Goal: Use online tool/utility

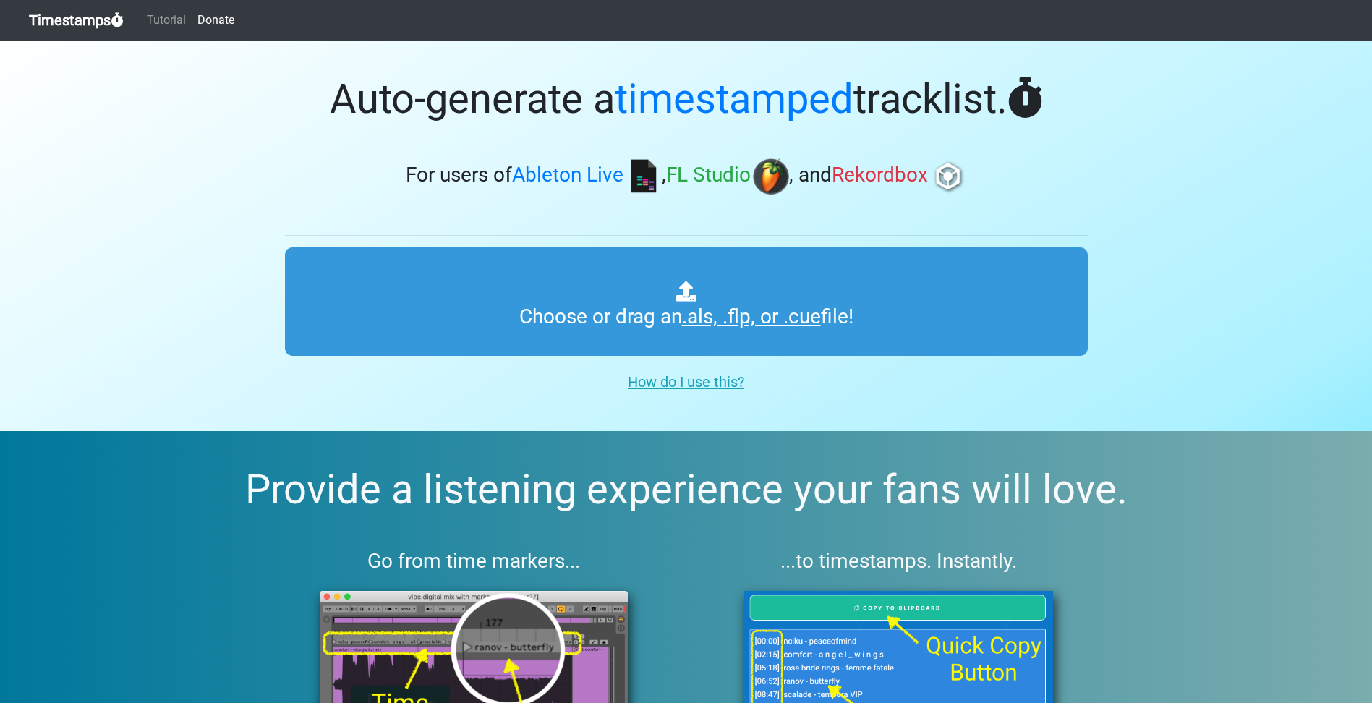
type input "C:\fakepath\amapiano sets Copy.als"
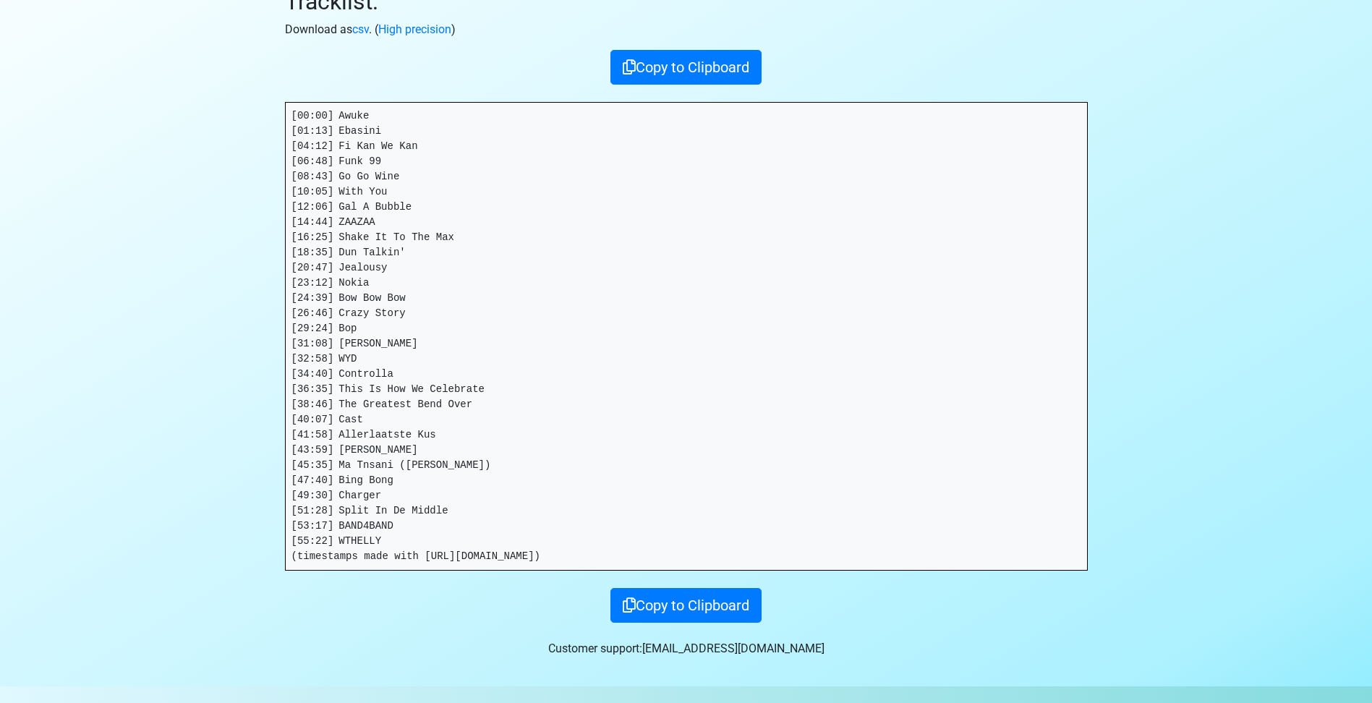
scroll to position [221, 0]
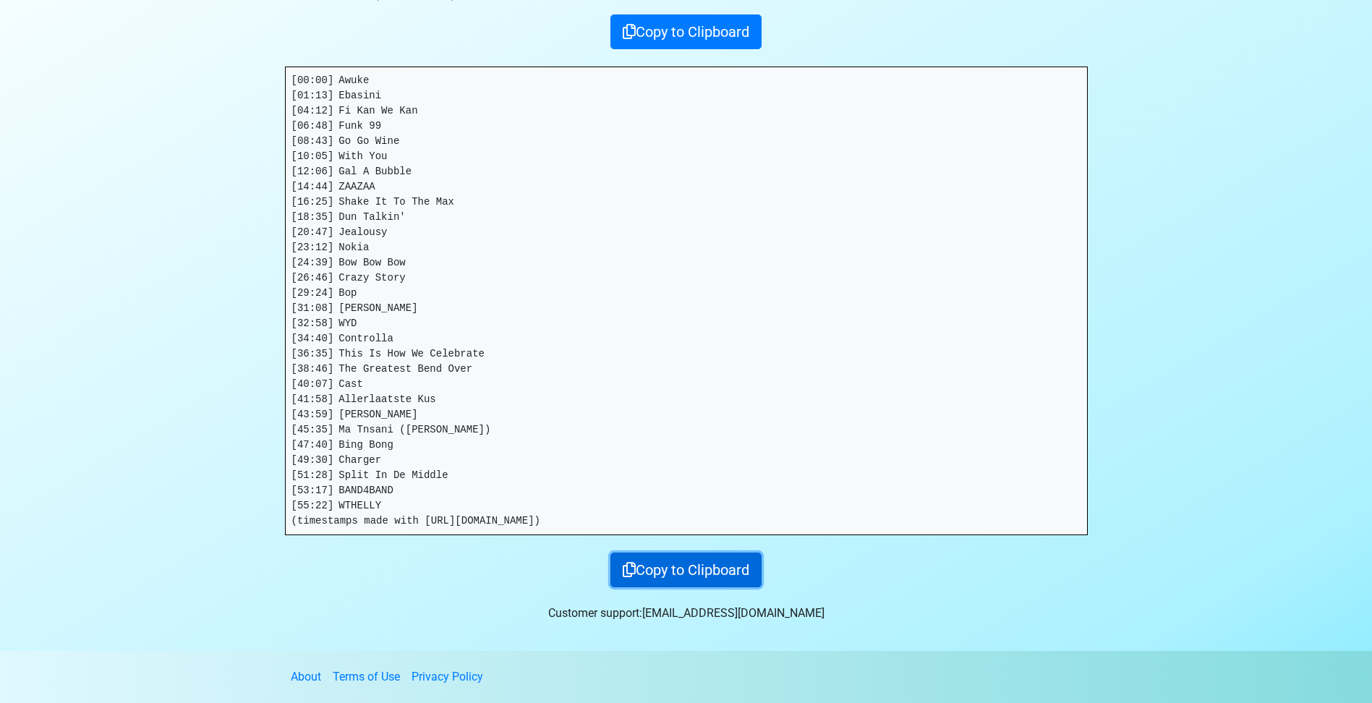
click at [673, 568] on button "Copy to Clipboard" at bounding box center [685, 570] width 151 height 35
click at [391, 506] on pre "[00:00] Awuke [01:13] Ebasini [04:12] Fi Kan We Kan [06:48] Funk 99 [08:43] Go …" at bounding box center [686, 300] width 801 height 467
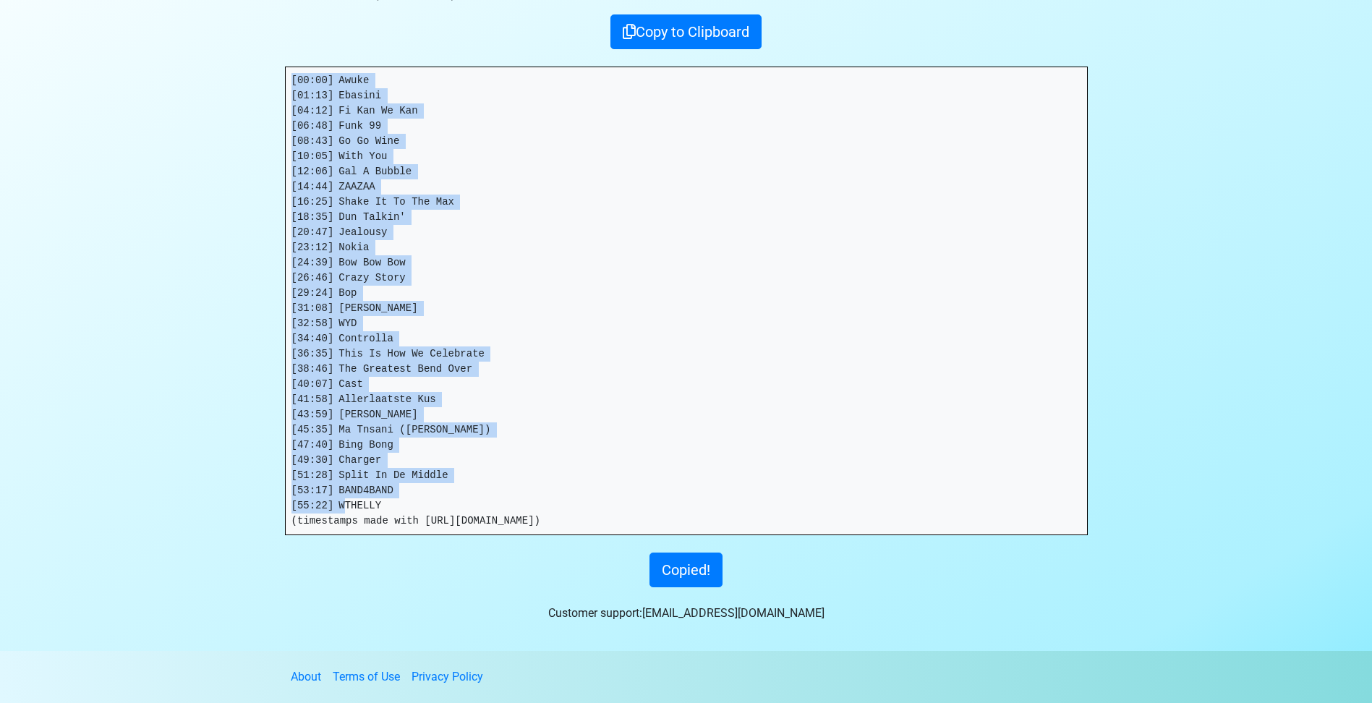
drag, startPoint x: 376, startPoint y: 506, endPoint x: 276, endPoint y: 53, distance: 464.5
click at [276, 53] on div "Thanks for using Timestamps! Tracklist: Download as csv . ( High precision ) Co…" at bounding box center [686, 203] width 825 height 768
copy pre "[00:00] Awuke [01:13] Ebasini [04:12] Fi Kan We Kan [06:48] Funk 99 [08:43] Go …"
